Goal: Check status: Check status

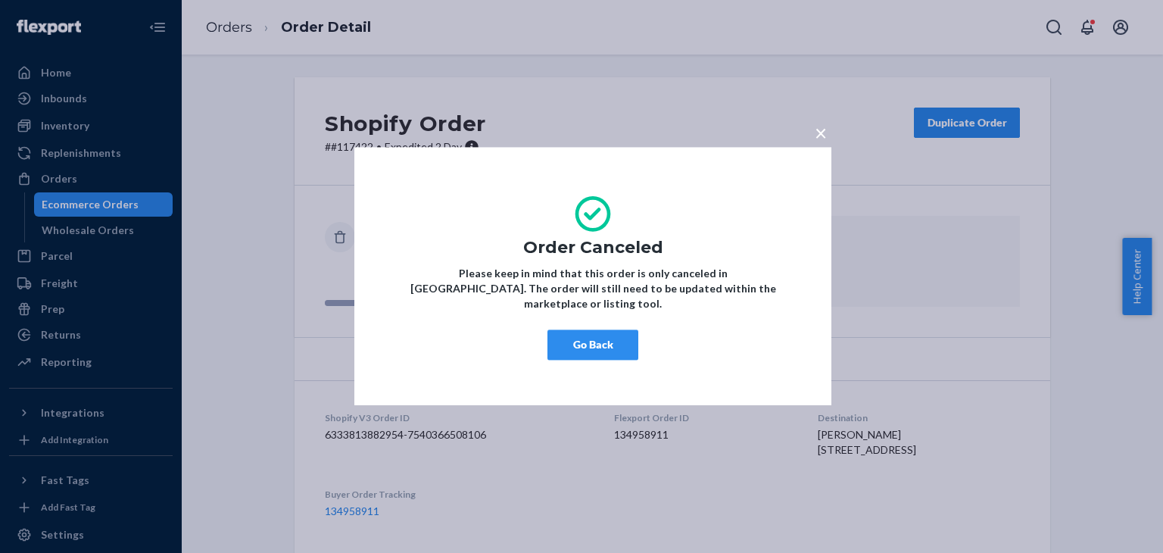
click at [603, 342] on button "Go Back" at bounding box center [592, 345] width 91 height 30
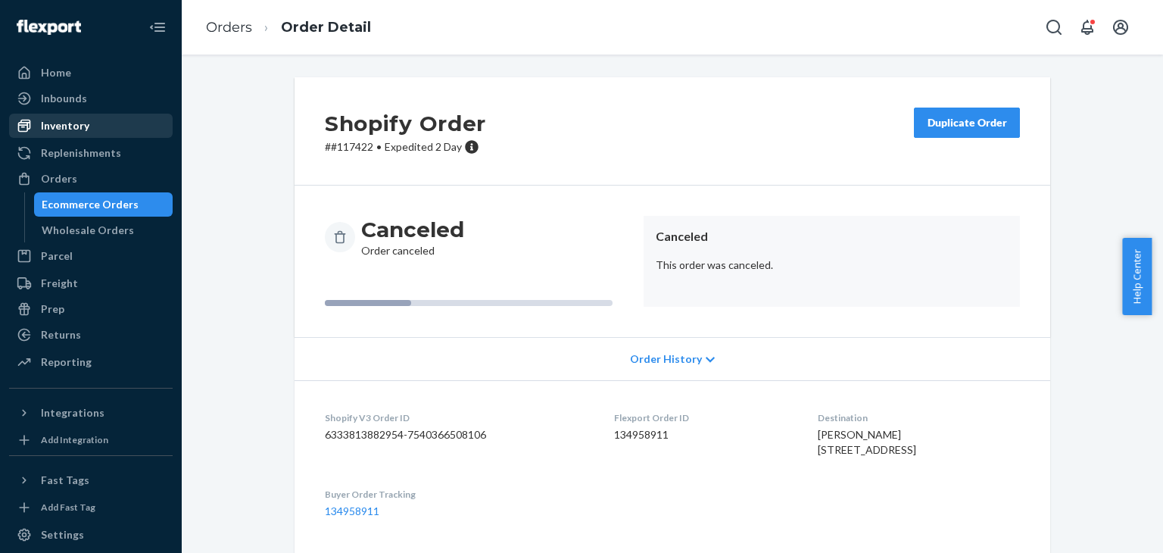
click at [70, 133] on div "Inventory" at bounding box center [91, 125] width 160 height 21
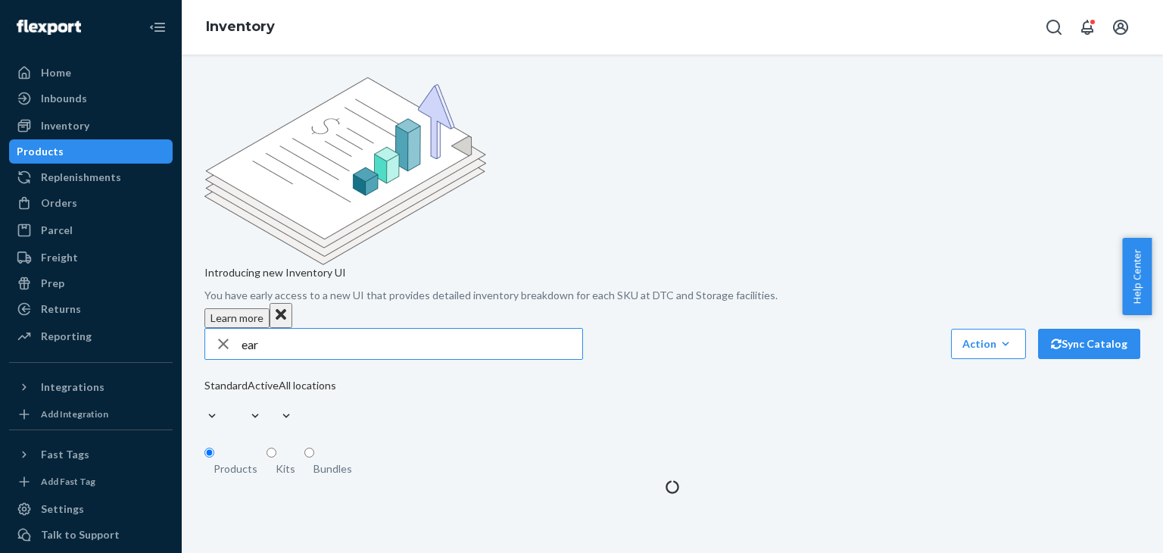
type input "ear"
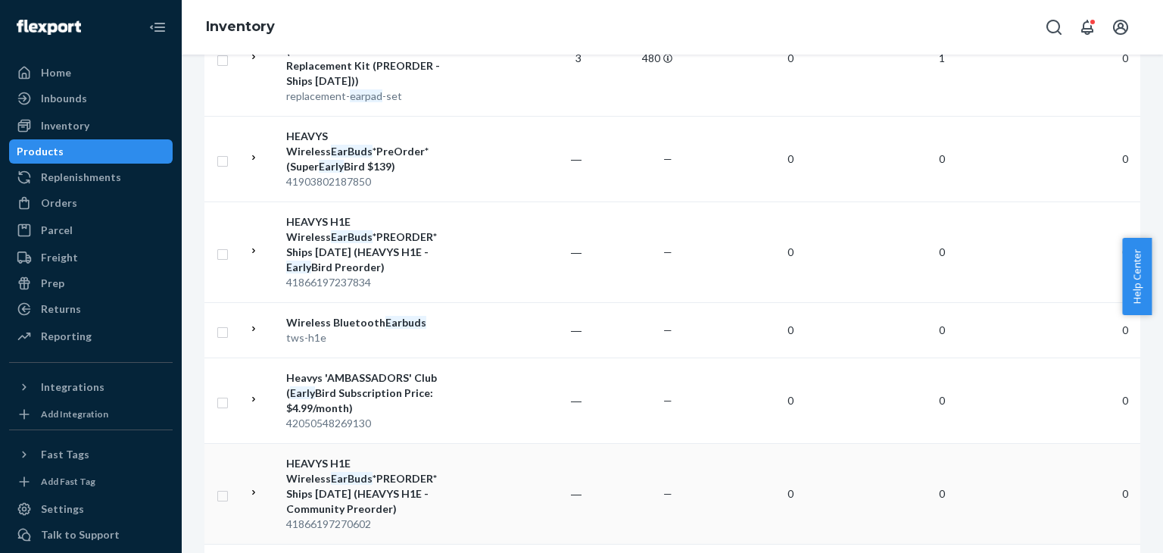
scroll to position [606, 0]
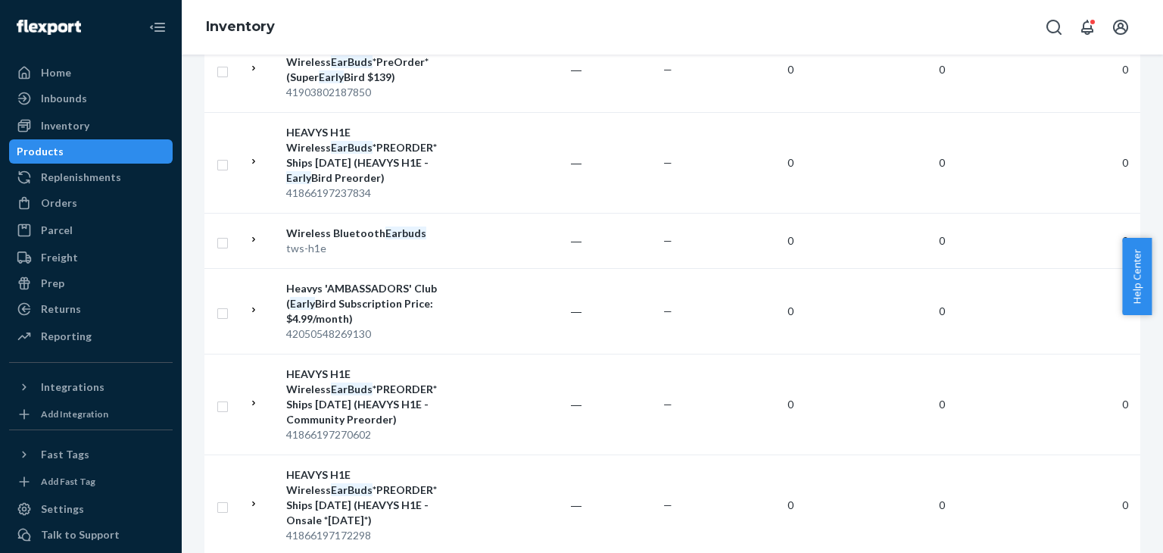
drag, startPoint x: 51, startPoint y: 208, endPoint x: 403, endPoint y: 71, distance: 377.7
click at [51, 208] on div "Orders" at bounding box center [59, 202] width 36 height 15
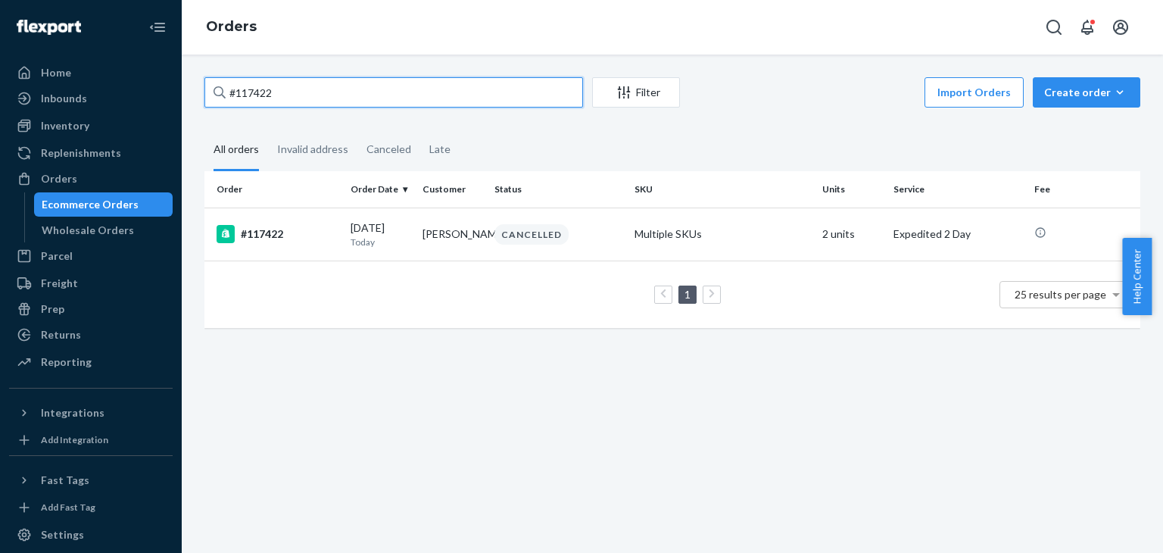
drag, startPoint x: 282, startPoint y: 86, endPoint x: 213, endPoint y: 86, distance: 68.9
click at [215, 86] on div "#117422" at bounding box center [393, 92] width 379 height 30
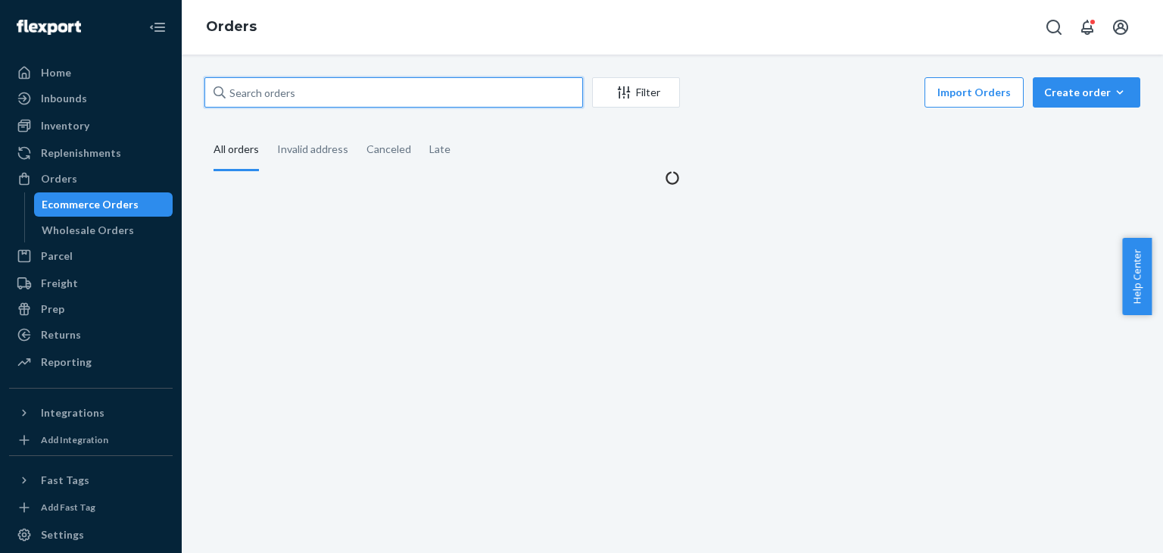
paste input "115213"
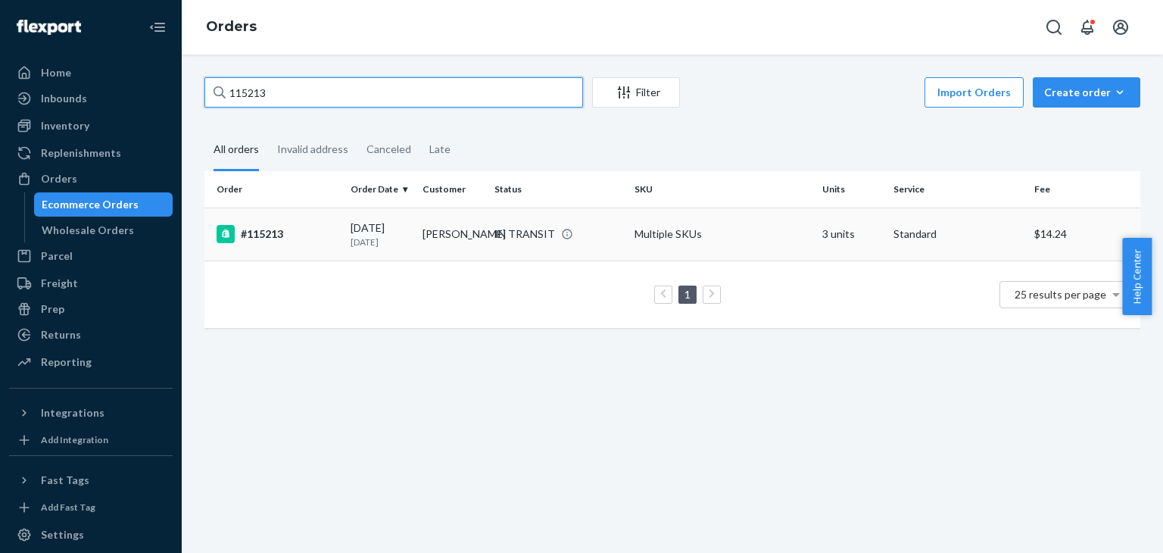
type input "115213"
click at [336, 232] on div "#115213" at bounding box center [278, 234] width 122 height 18
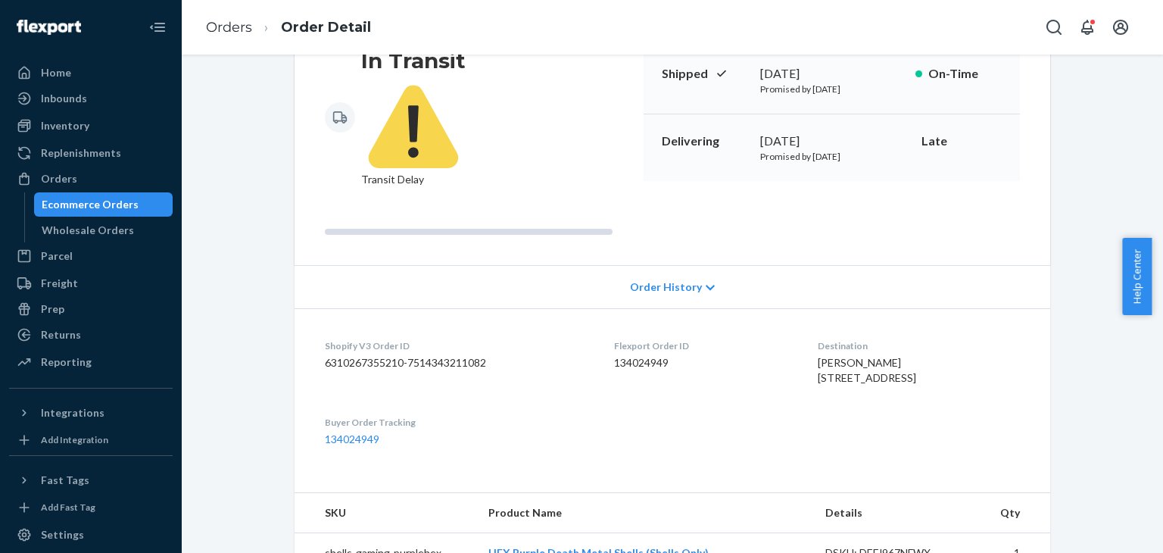
scroll to position [379, 0]
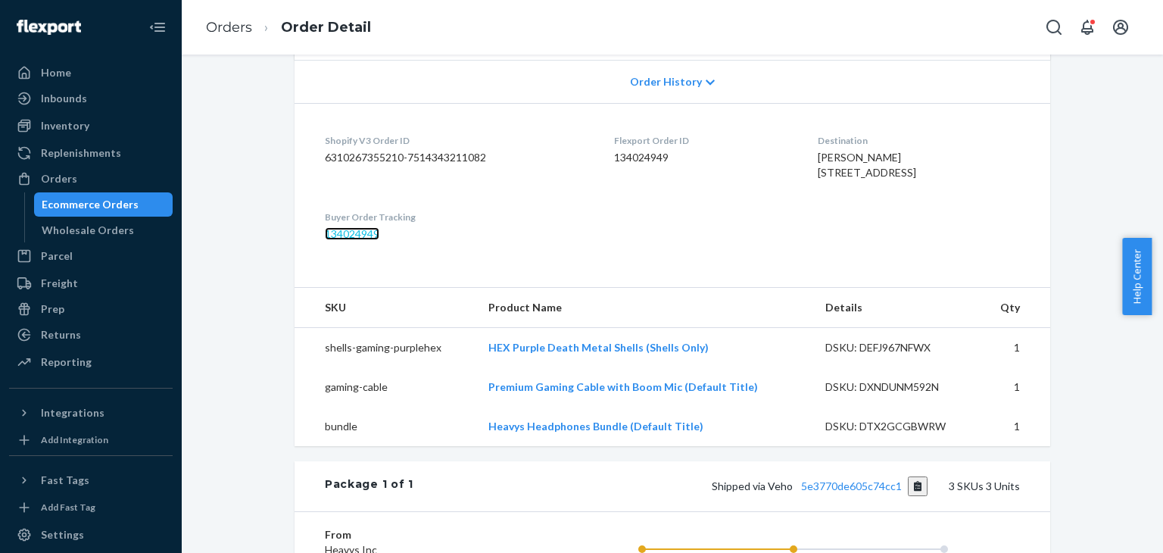
click at [339, 227] on link "134024949" at bounding box center [352, 233] width 55 height 13
drag, startPoint x: 233, startPoint y: 28, endPoint x: 354, endPoint y: 58, distance: 124.1
click at [232, 28] on link "Orders" at bounding box center [229, 27] width 46 height 17
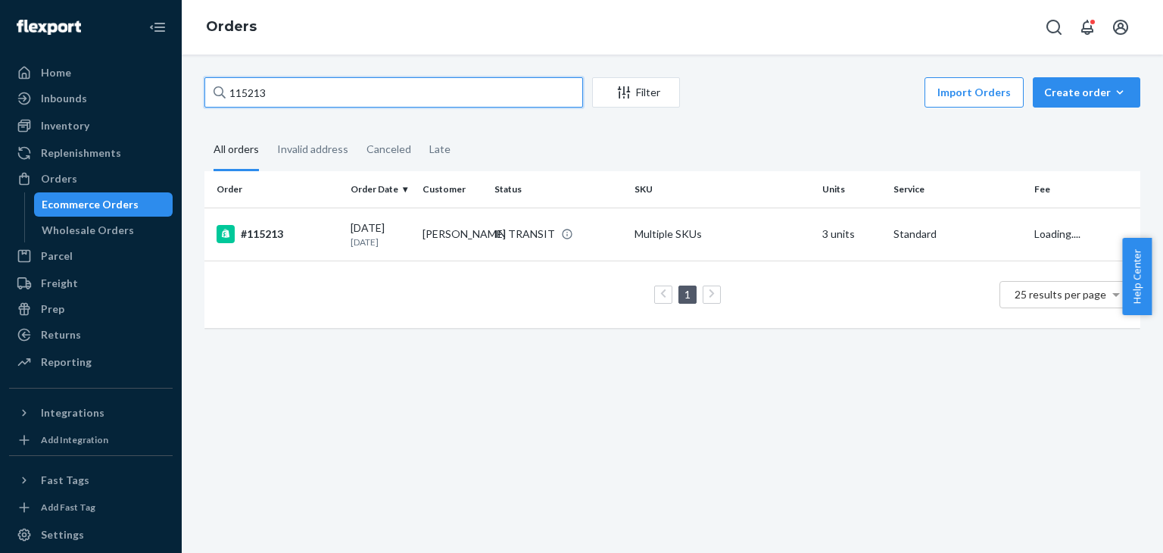
drag, startPoint x: 306, startPoint y: 87, endPoint x: 220, endPoint y: 80, distance: 85.8
click at [220, 80] on div "115213" at bounding box center [393, 92] width 379 height 30
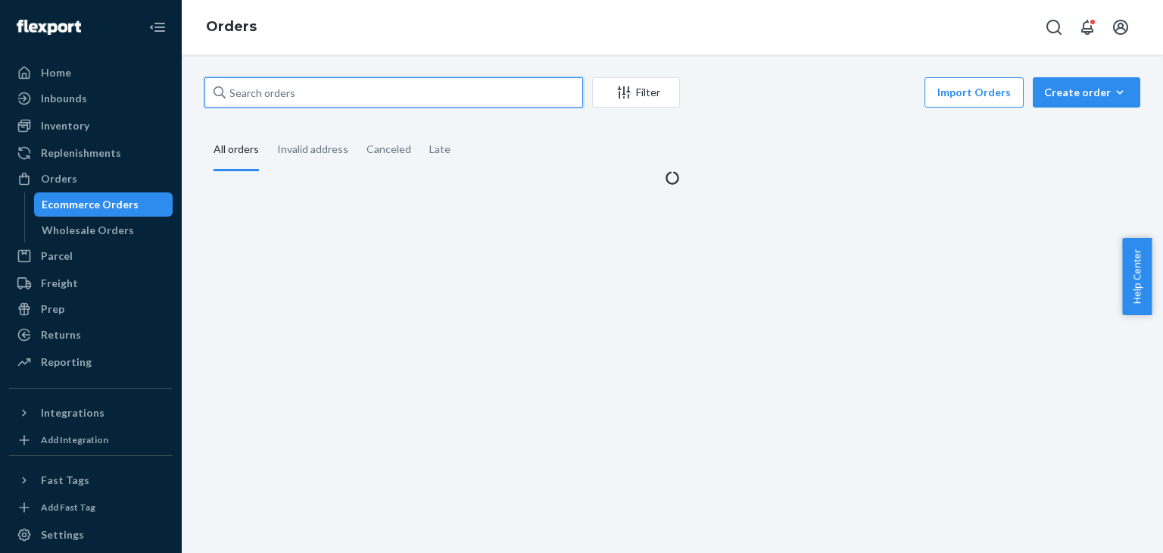
paste input "miltonmaurice03@gmail.com"
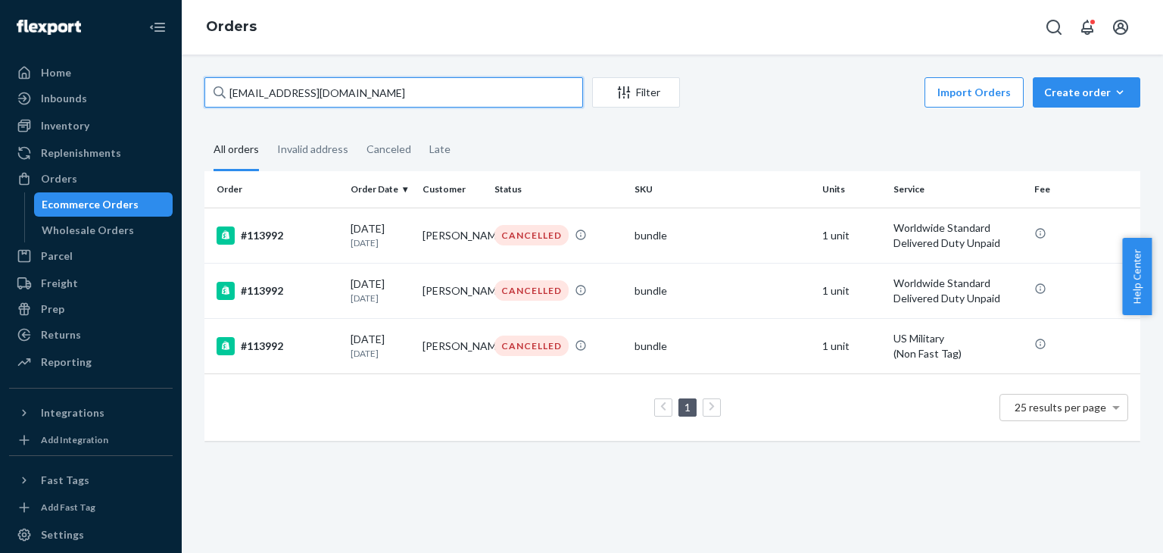
type input "miltonmaurice03@gmail.com"
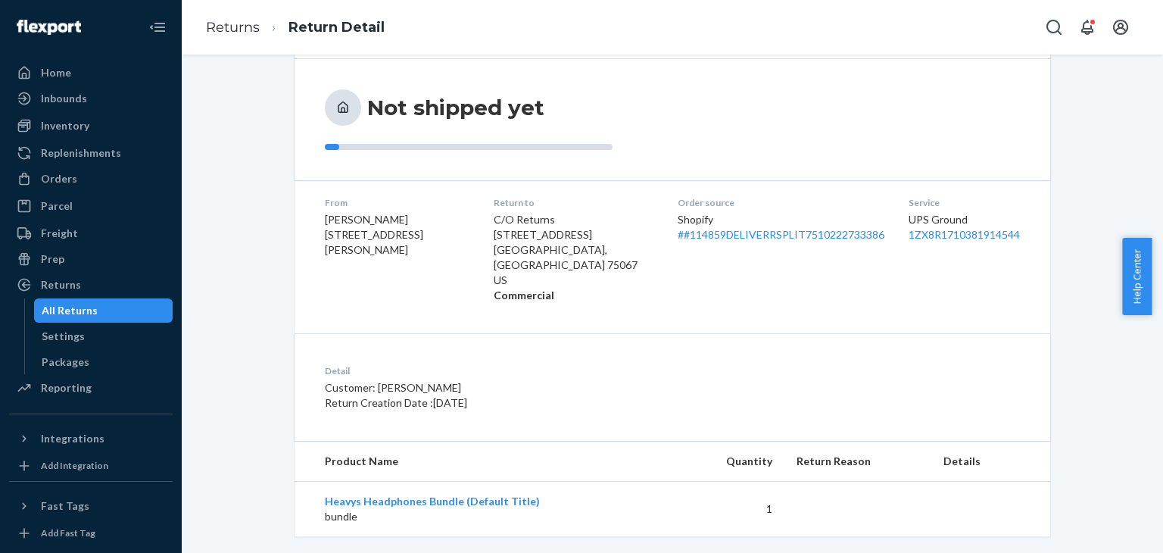
scroll to position [164, 0]
